Goal: Information Seeking & Learning: Understand process/instructions

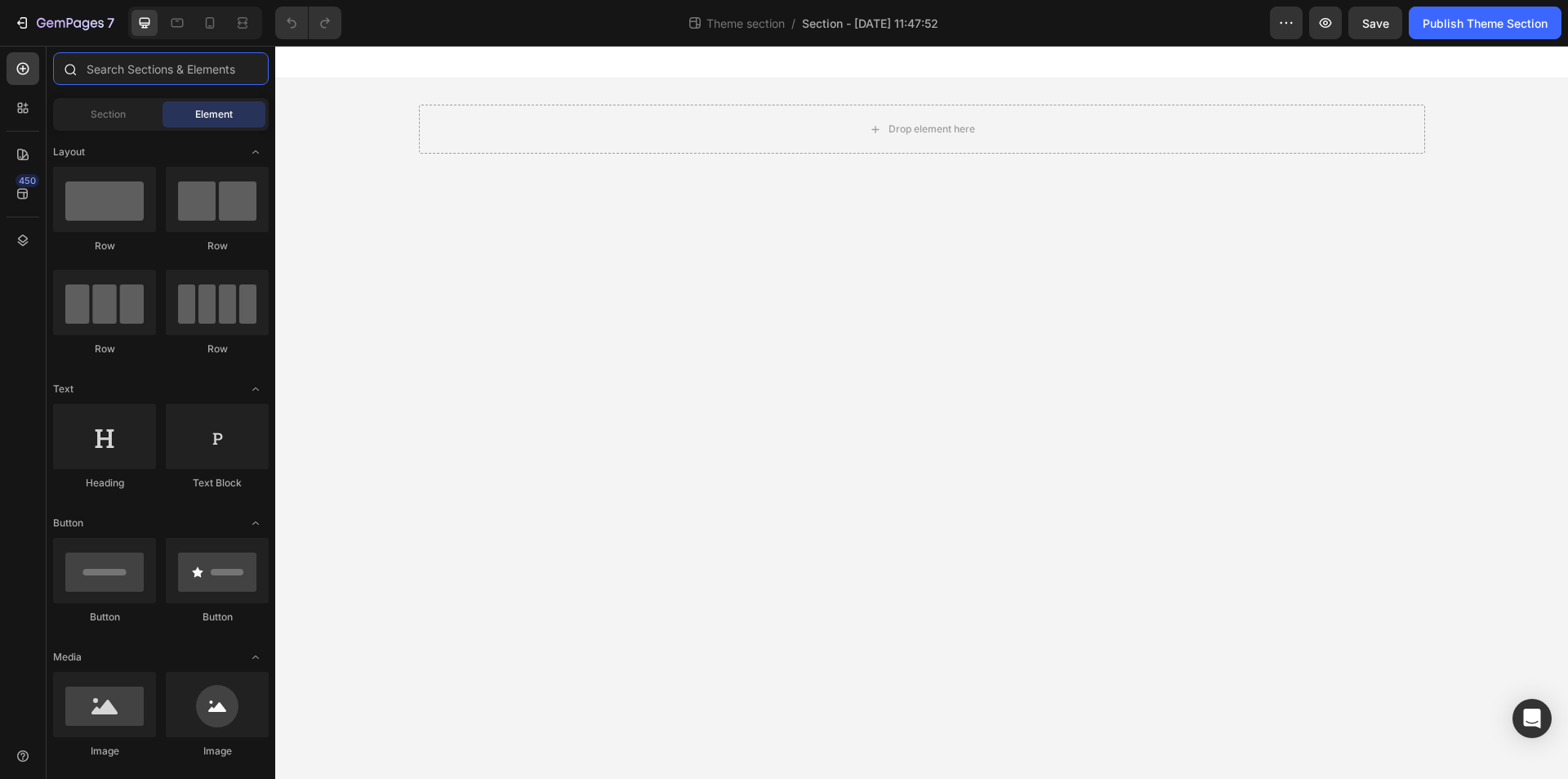
click at [130, 70] on input "text" at bounding box center [160, 69] width 215 height 33
click at [115, 117] on span "Section" at bounding box center [108, 115] width 35 height 15
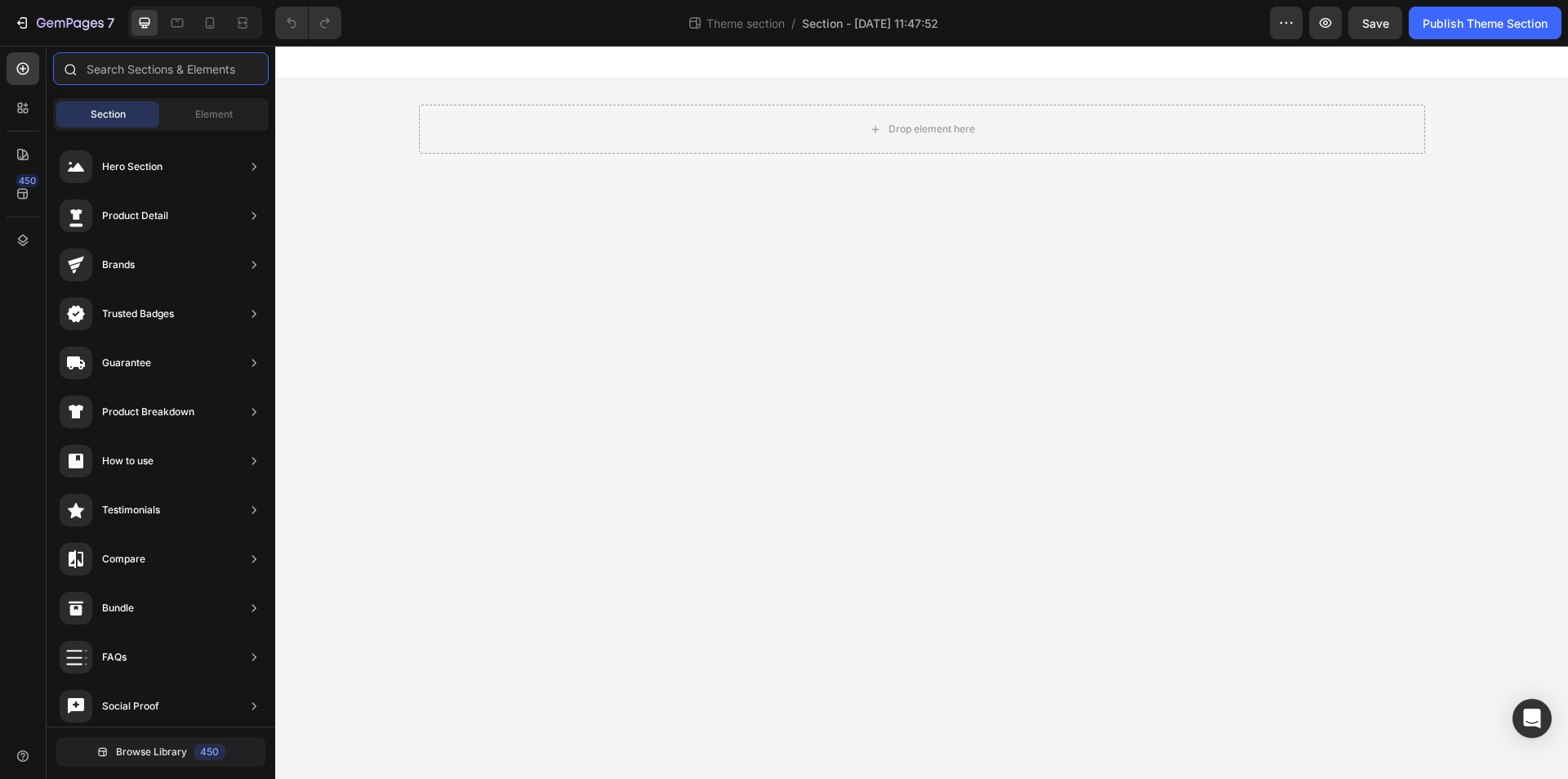
click at [144, 72] on input "text" at bounding box center [160, 69] width 215 height 33
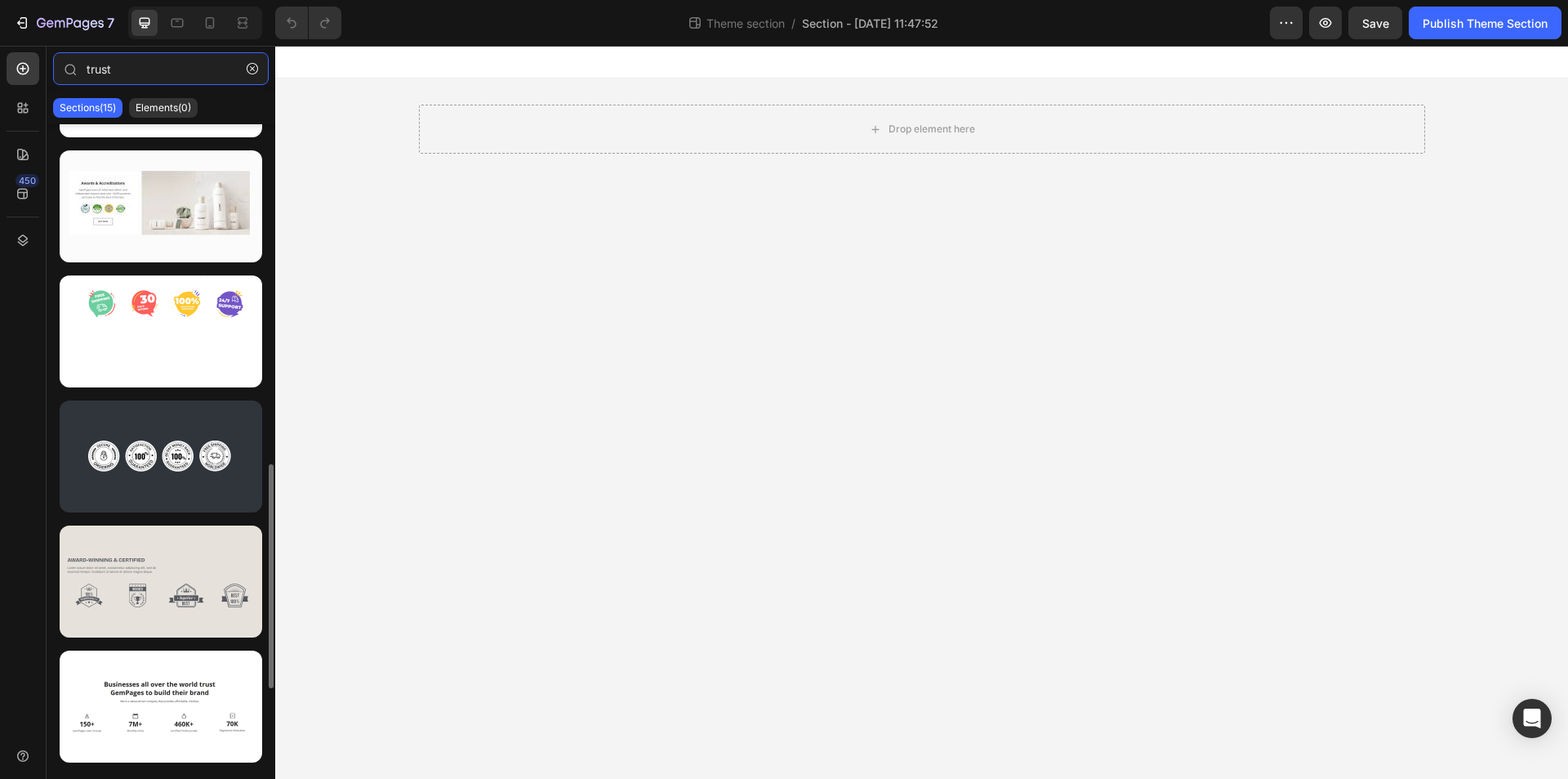
scroll to position [1221, 0]
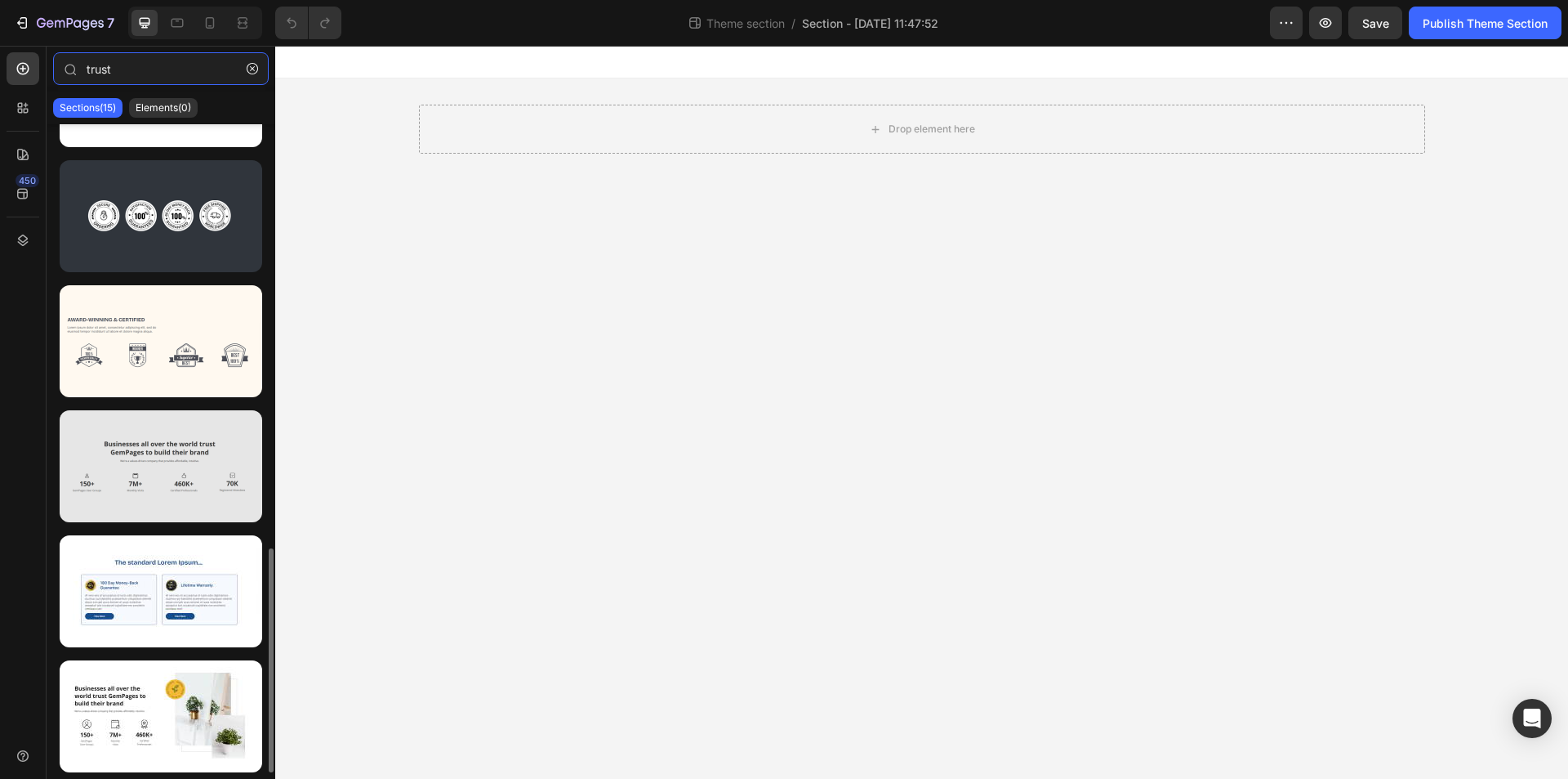
type input "trust"
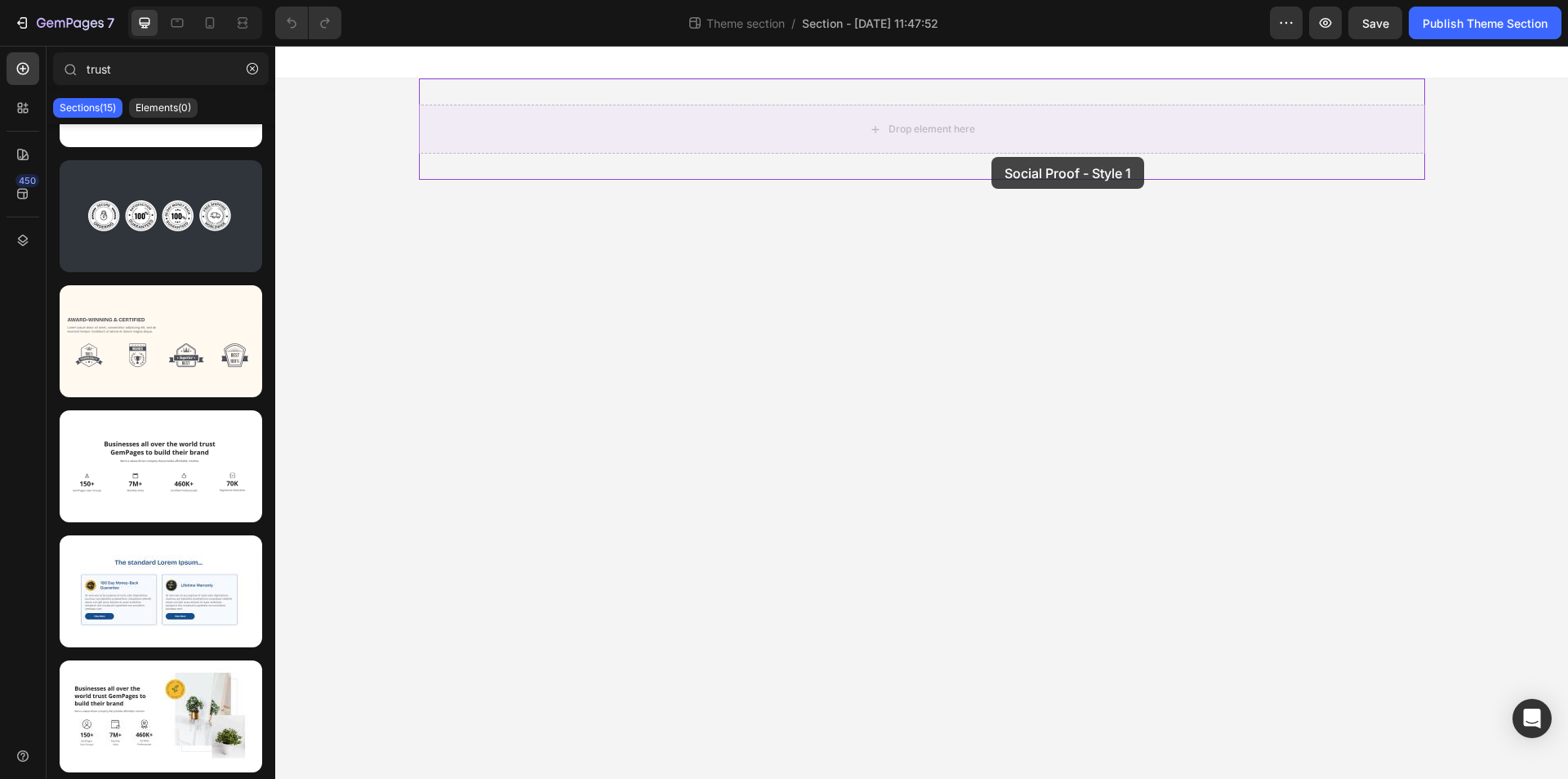
drag, startPoint x: 432, startPoint y: 501, endPoint x: 987, endPoint y: 154, distance: 654.5
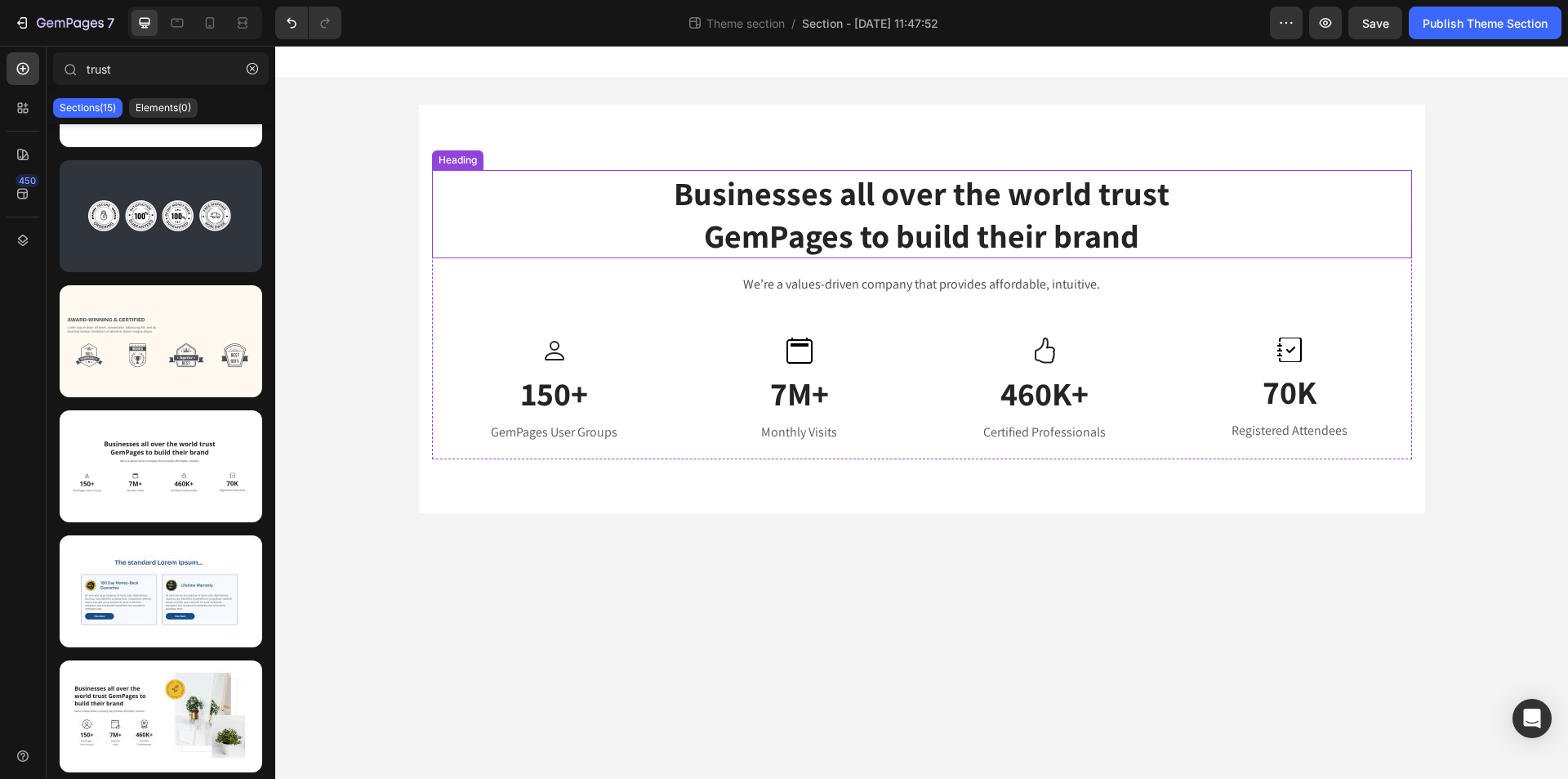
click at [861, 214] on h2 "Businesses all over the world trust GemPages to build their brand" at bounding box center [921, 214] width 980 height 88
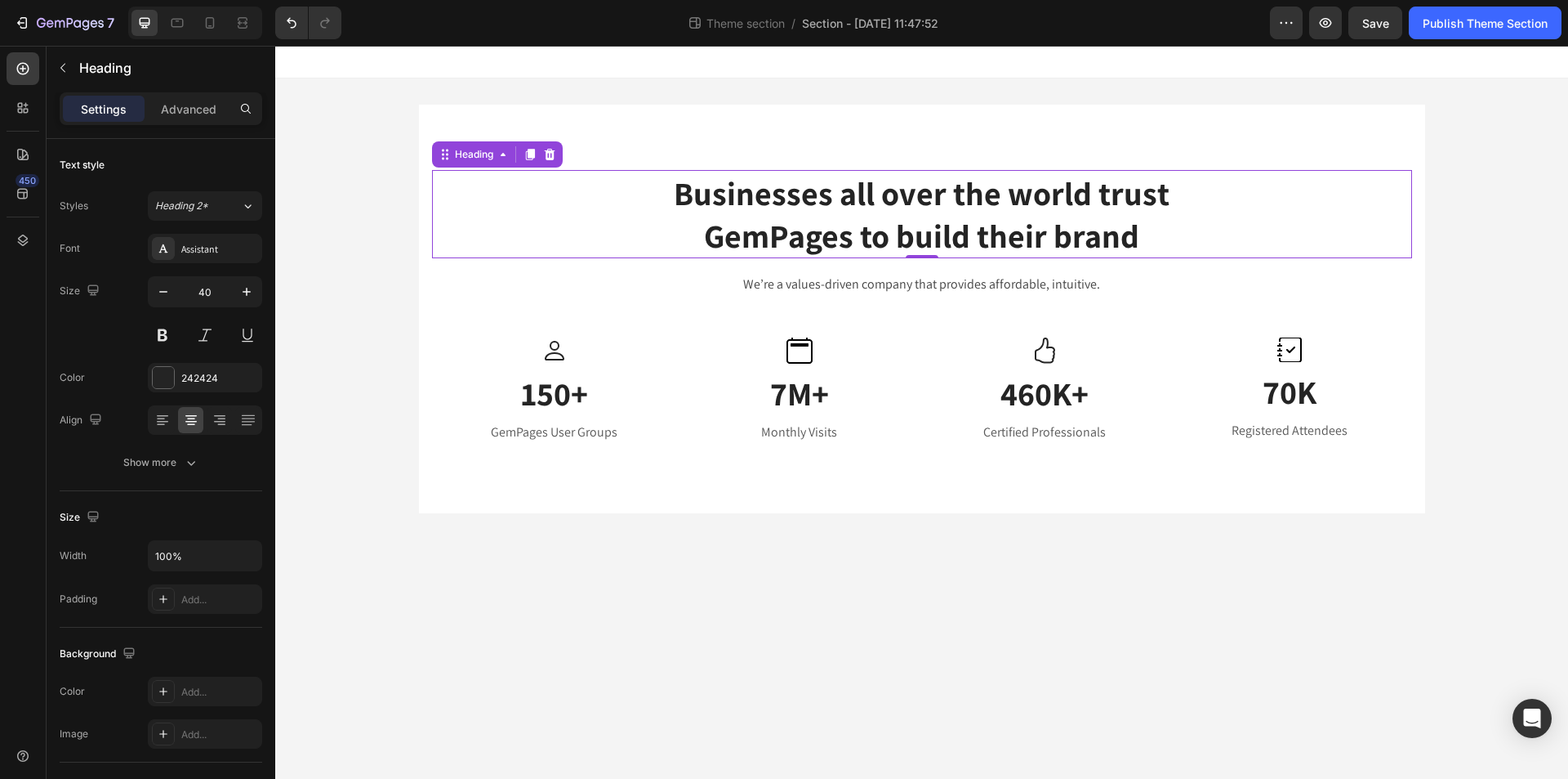
click at [921, 202] on h2 "Businesses all over the world trust GemPages to build their brand" at bounding box center [921, 214] width 980 height 88
click at [921, 202] on p "Businesses all over the world trust GemPages to build their brand" at bounding box center [921, 214] width 977 height 85
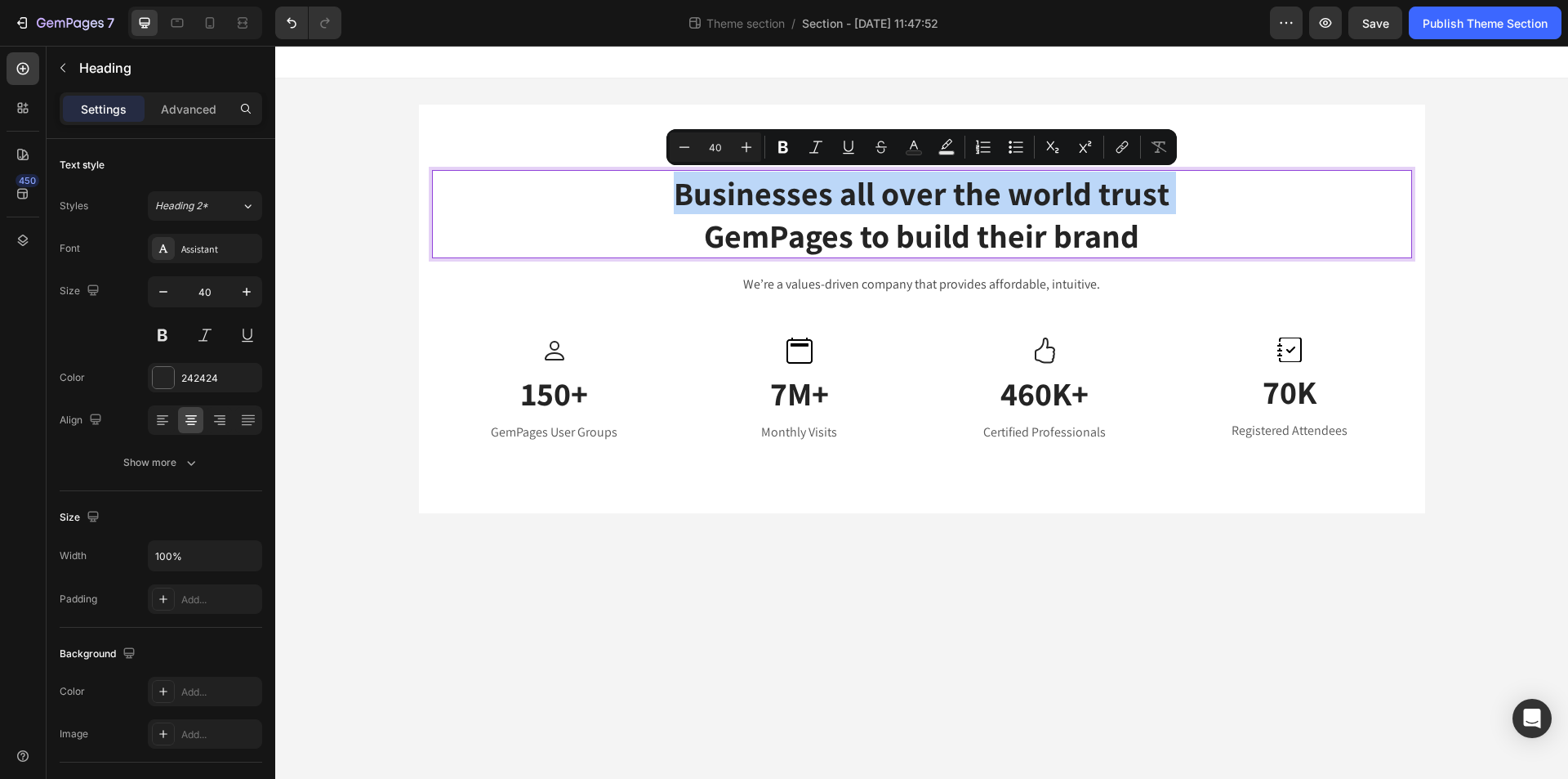
click at [1505, 192] on div "Businesses all over the world trust GemPages to build their brand Heading 0 We’…" at bounding box center [921, 308] width 1293 height 461
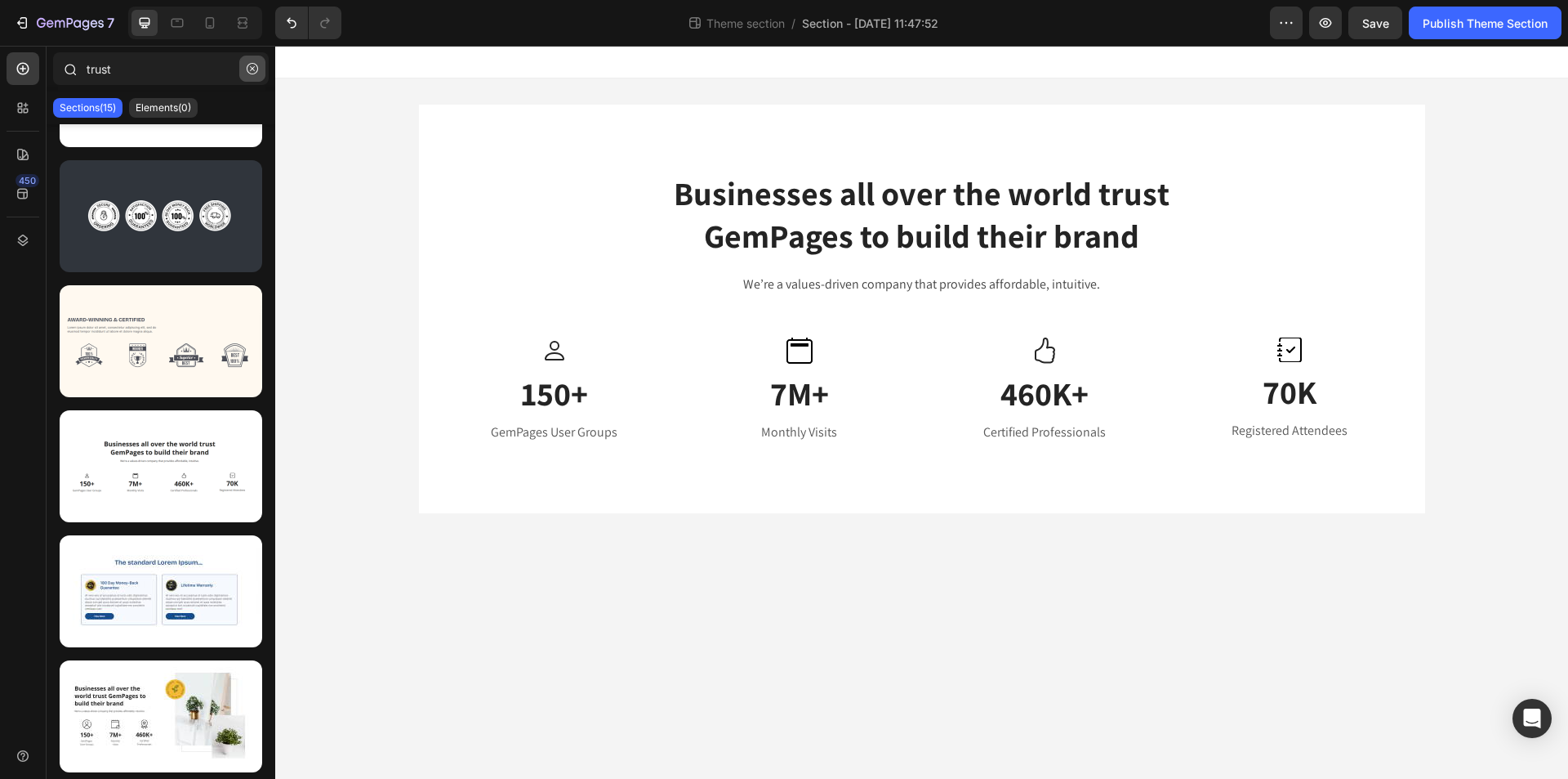
click at [253, 69] on icon "button" at bounding box center [252, 68] width 12 height 12
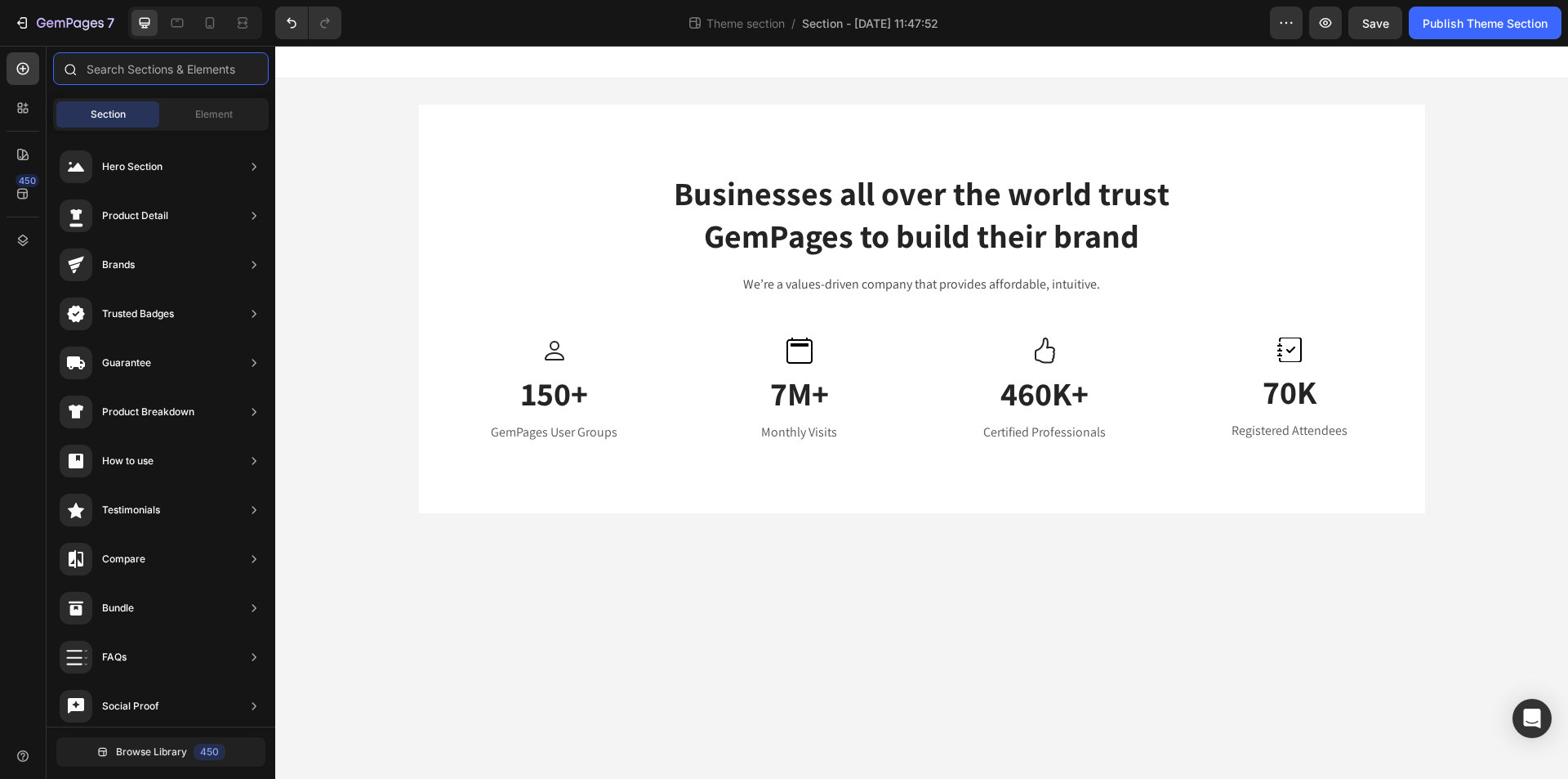
click at [128, 70] on input "text" at bounding box center [160, 69] width 215 height 33
click at [1480, 23] on div "Publish Theme Section" at bounding box center [1485, 23] width 125 height 17
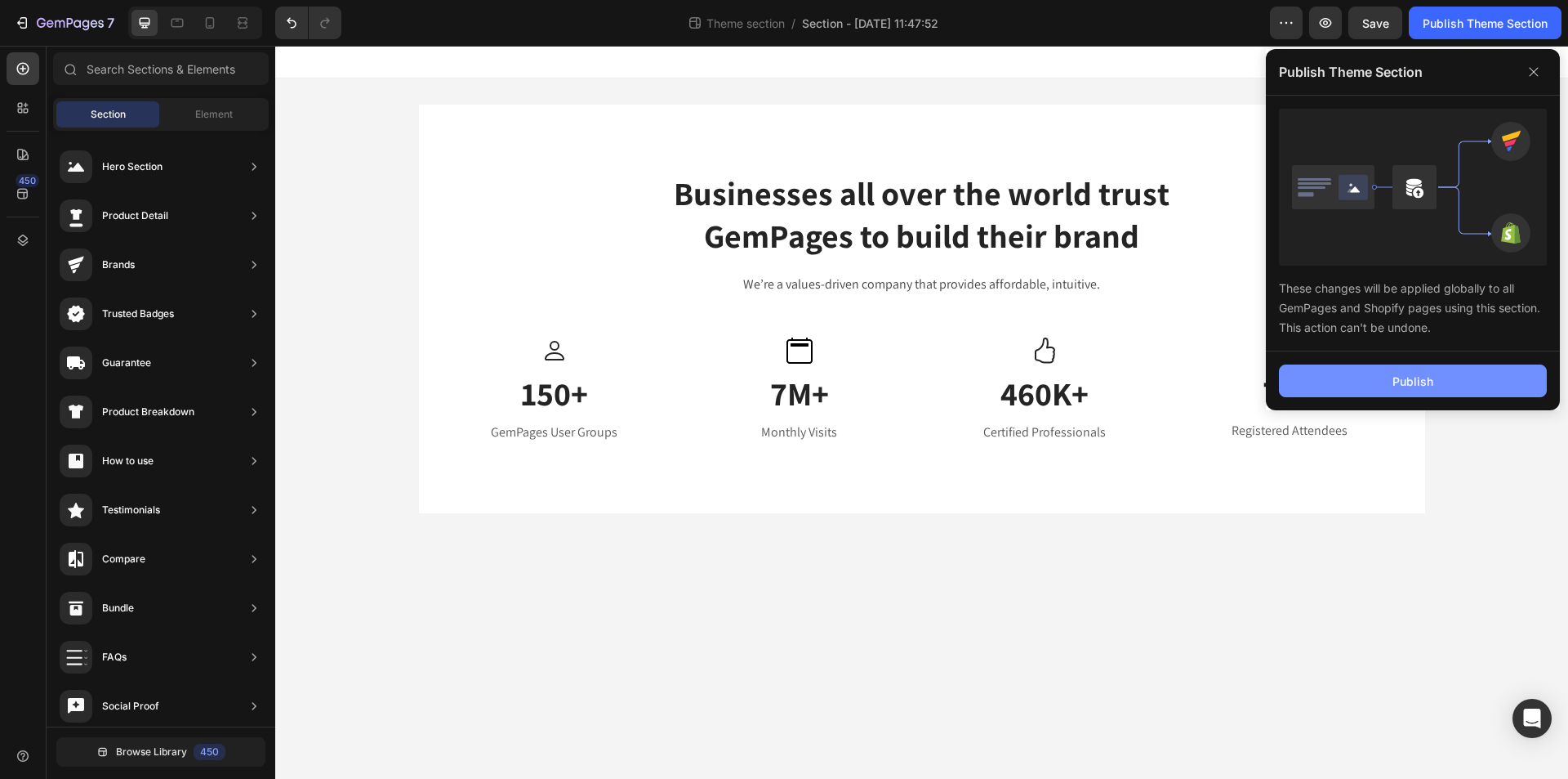
drag, startPoint x: 1461, startPoint y: 373, endPoint x: 1184, endPoint y: 367, distance: 277.1
click at [1461, 373] on button "Publish" at bounding box center [1412, 381] width 268 height 33
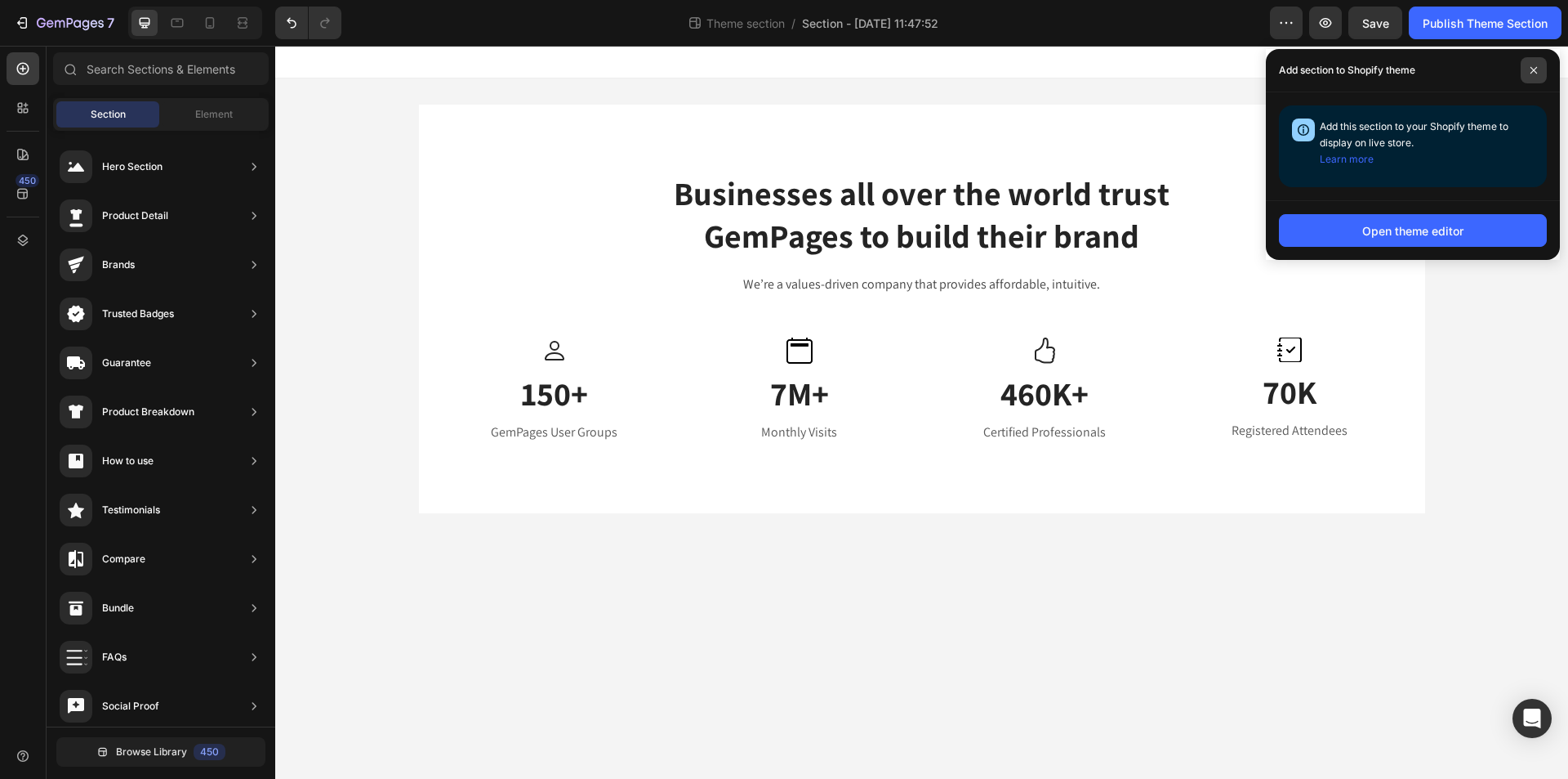
click at [1533, 68] on icon at bounding box center [1533, 70] width 8 height 8
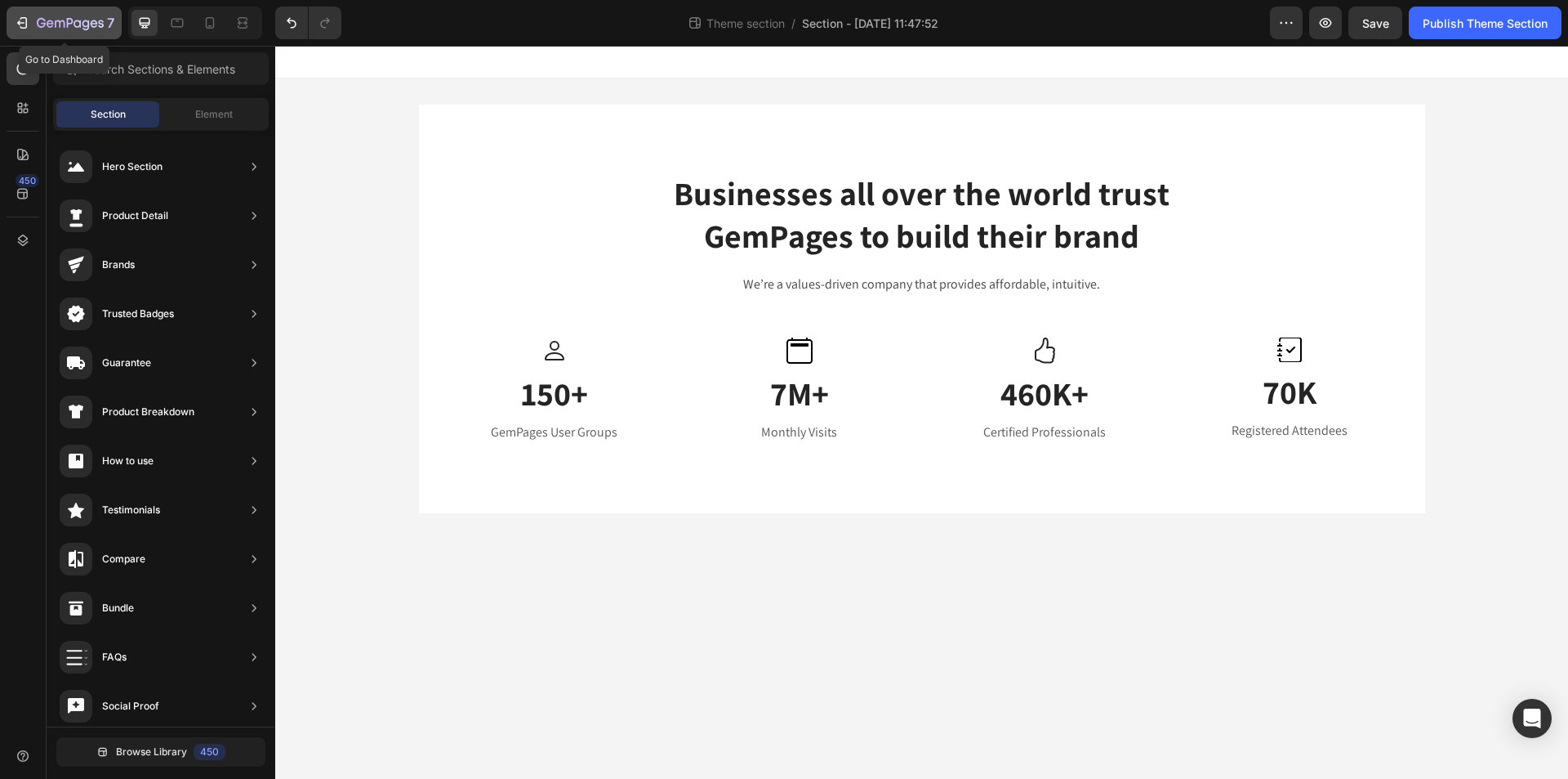
click at [25, 26] on icon "button" at bounding box center [22, 23] width 16 height 16
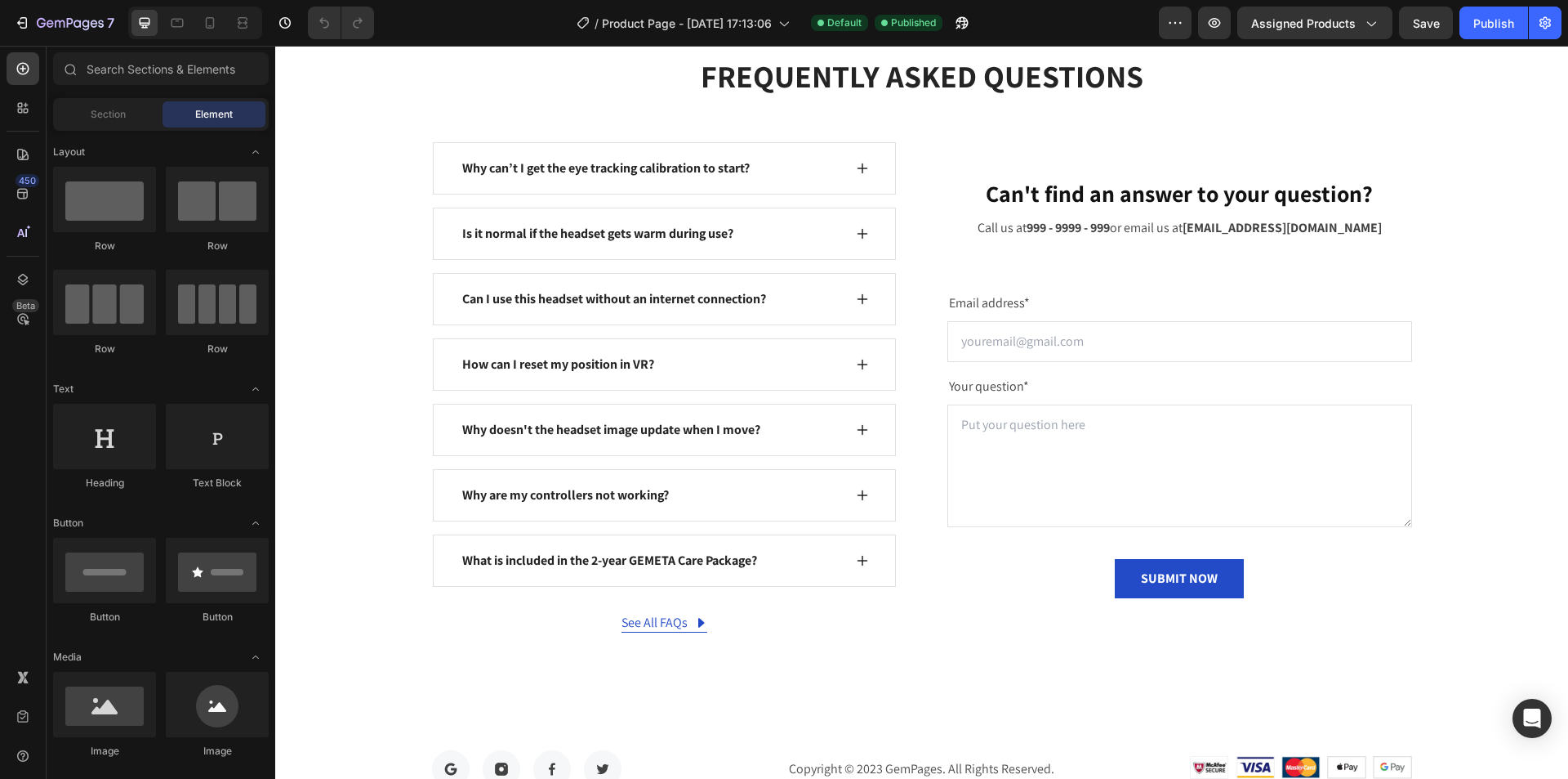
scroll to position [6536, 0]
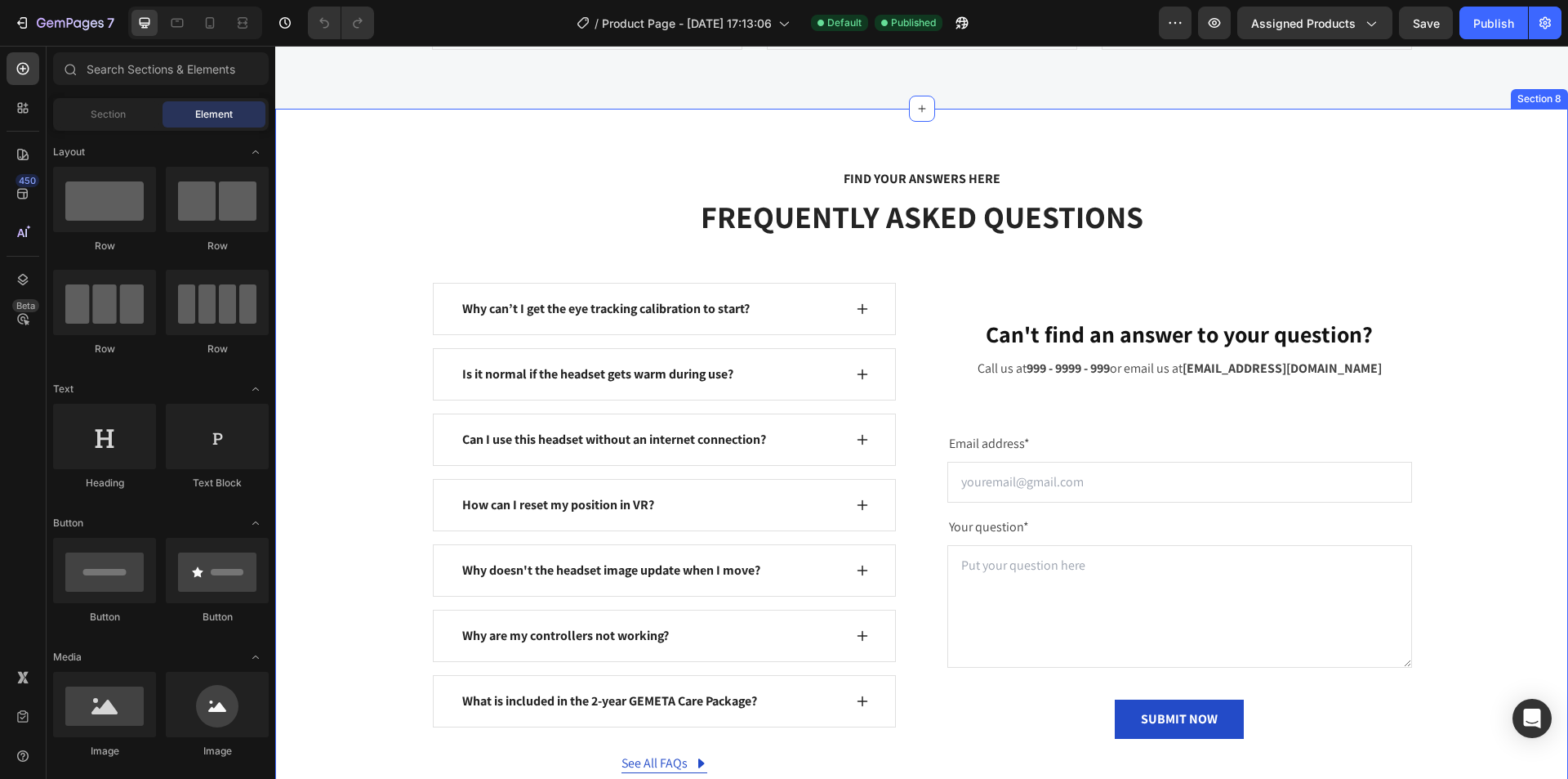
click at [1341, 141] on div "FIND YOUR ANSWERS HERE Text block FREQUENTLY ASKED QUESTIONS Heading Row Why ca…" at bounding box center [921, 471] width 1293 height 724
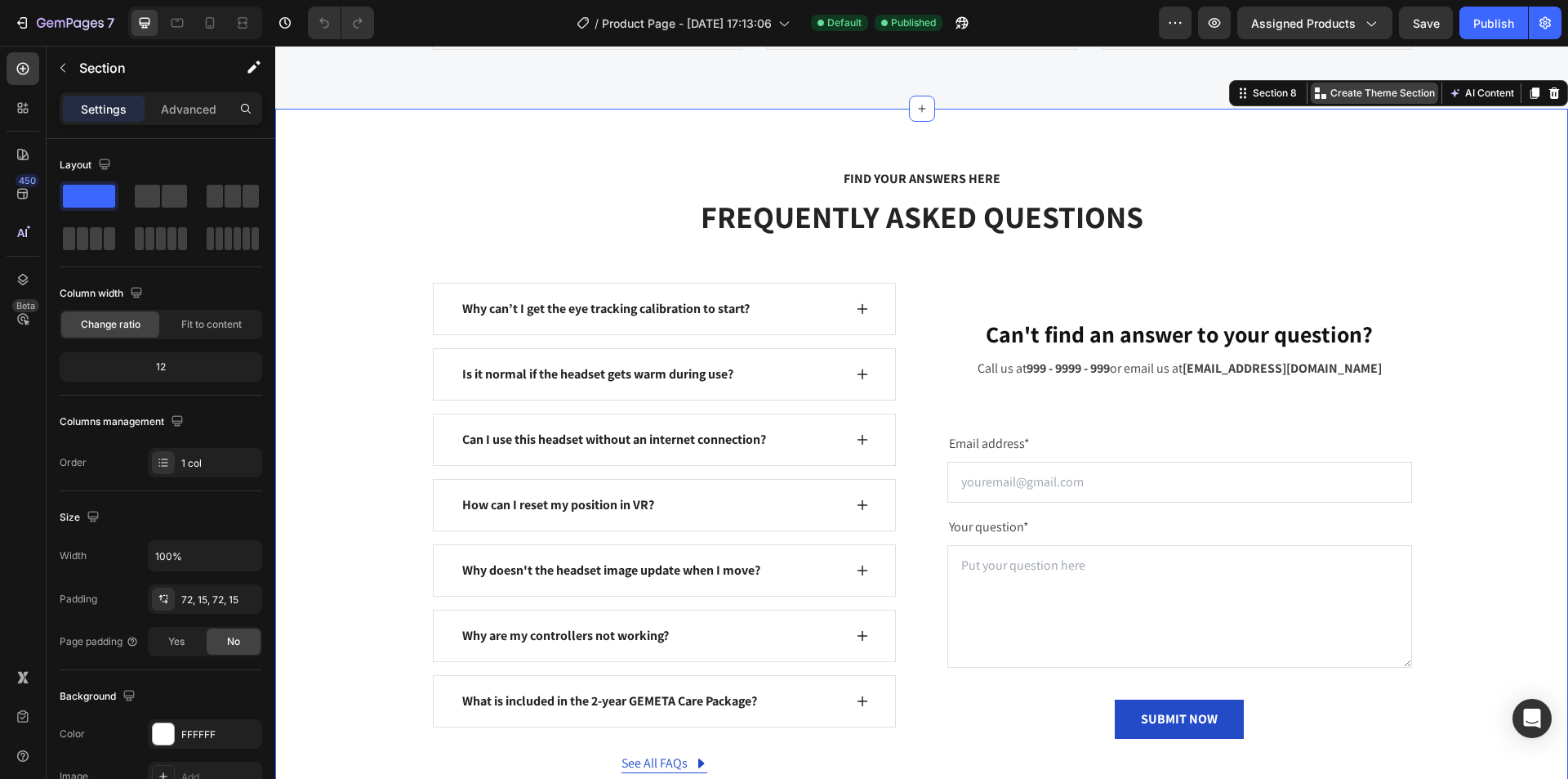
click at [1356, 93] on p "Create Theme Section" at bounding box center [1382, 93] width 104 height 15
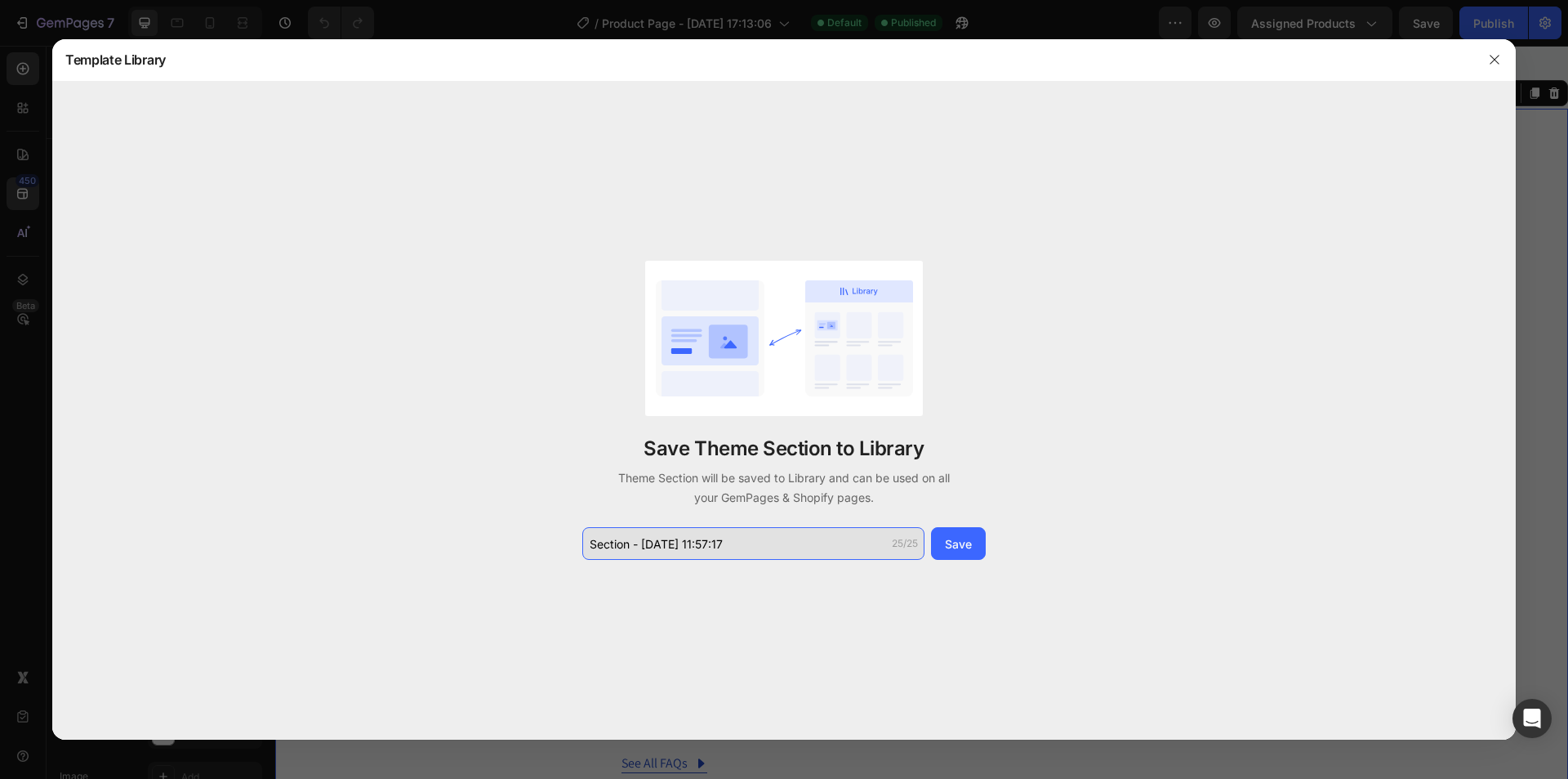
click at [738, 546] on input "Section - Aug 28 11:57:17" at bounding box center [753, 544] width 342 height 33
click at [706, 555] on input "Section - Aug 28 11:57:17" at bounding box center [753, 544] width 342 height 33
click at [701, 550] on input "Section - Aug 28 11:57:17" at bounding box center [753, 544] width 342 height 33
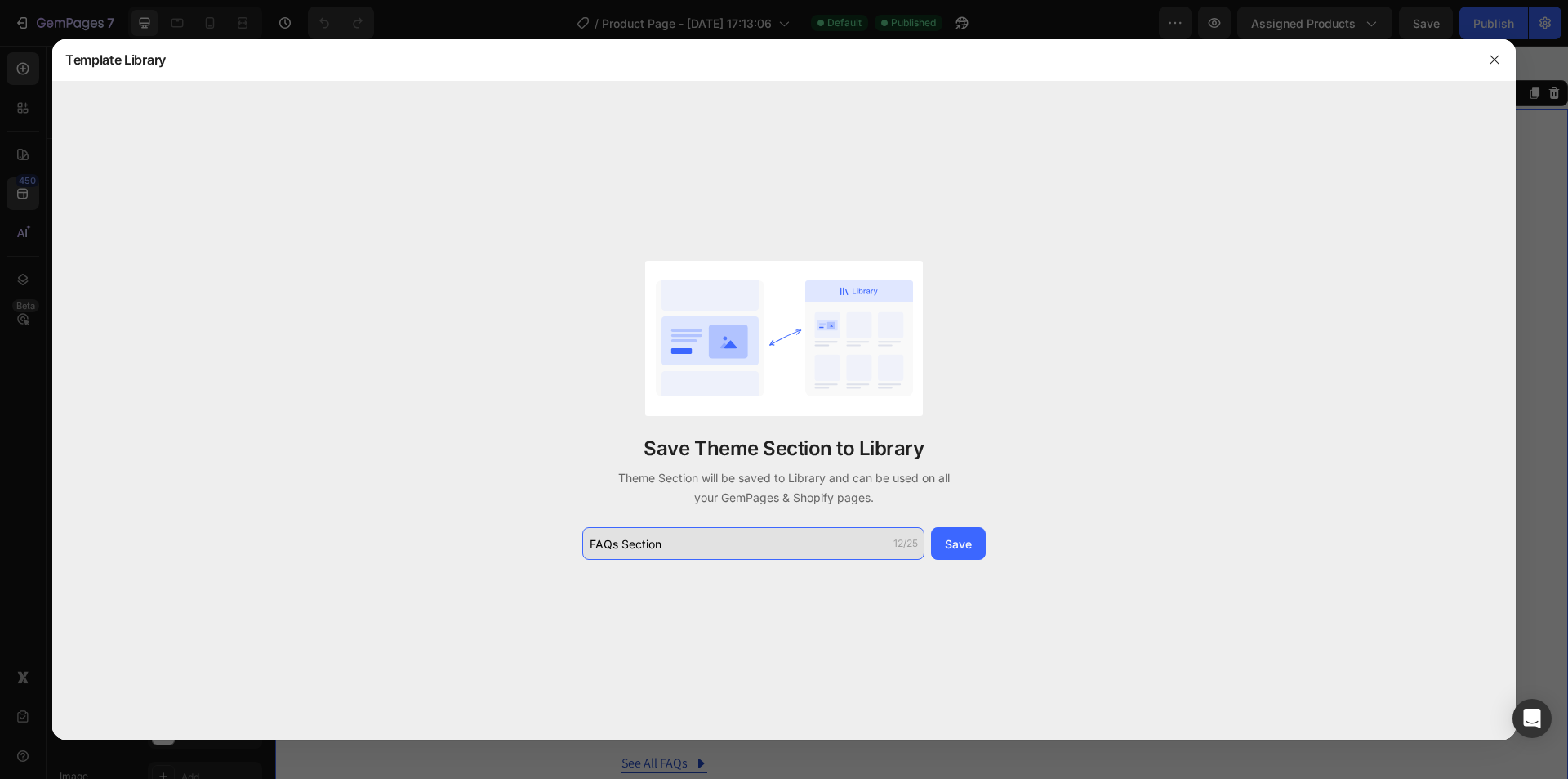
click at [770, 551] on input "FAQs Section" at bounding box center [753, 544] width 342 height 33
type input "FAQs Section"
